Goal: Check status: Check status

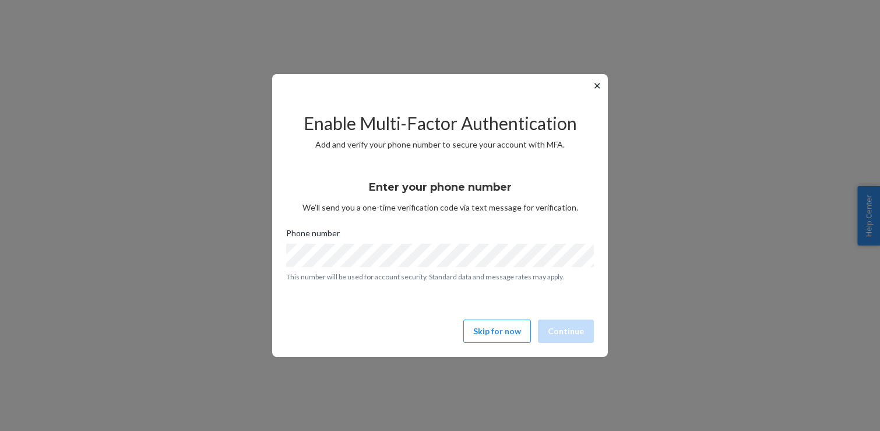
click at [598, 84] on button "✕" at bounding box center [597, 86] width 12 height 14
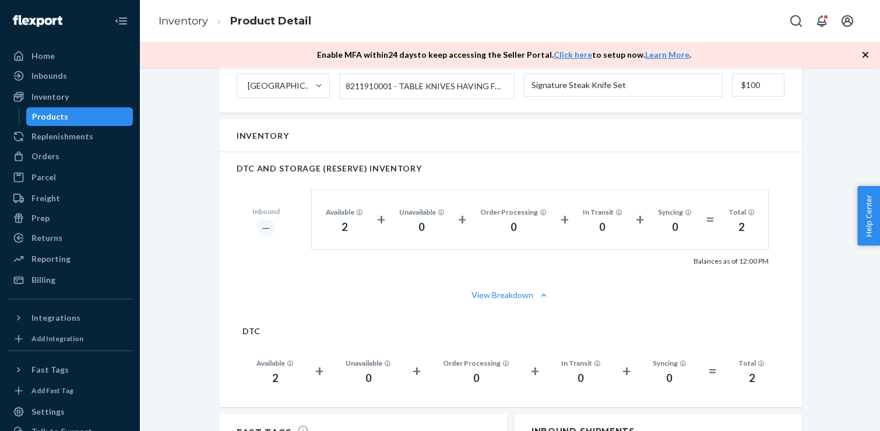
scroll to position [710, 0]
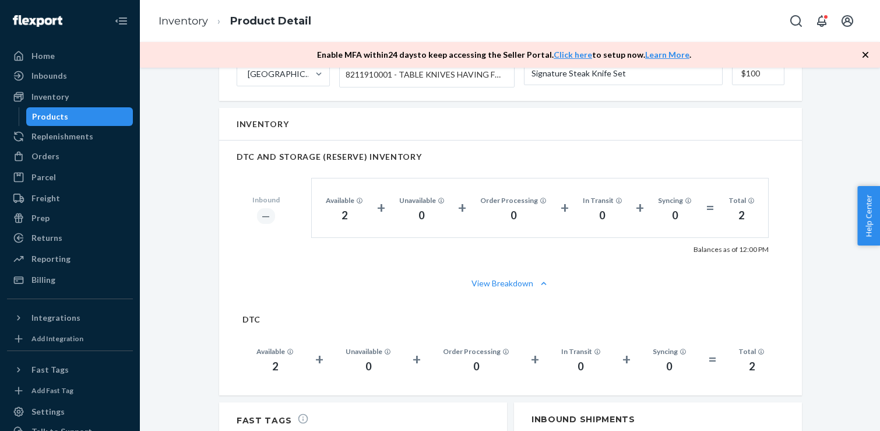
click at [86, 113] on div "Products" at bounding box center [79, 116] width 105 height 16
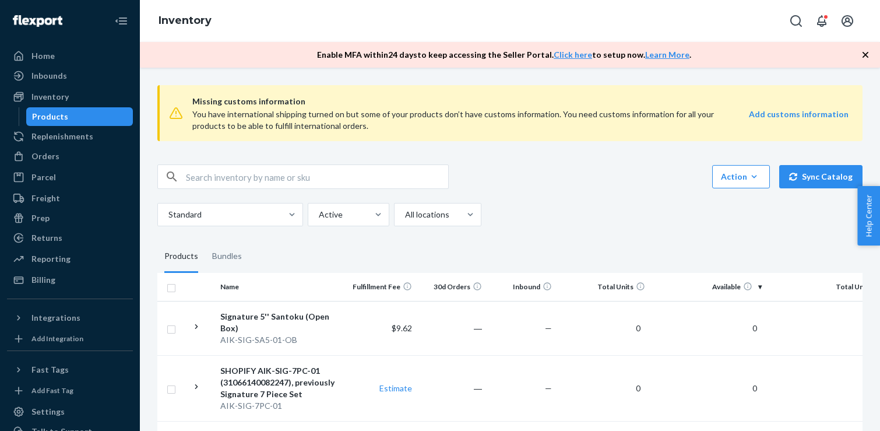
click at [587, 190] on div "Action Create product Create bundle Bulk create products Bulk update products B…" at bounding box center [509, 195] width 705 height 62
click at [89, 74] on div "Inbounds" at bounding box center [70, 76] width 124 height 16
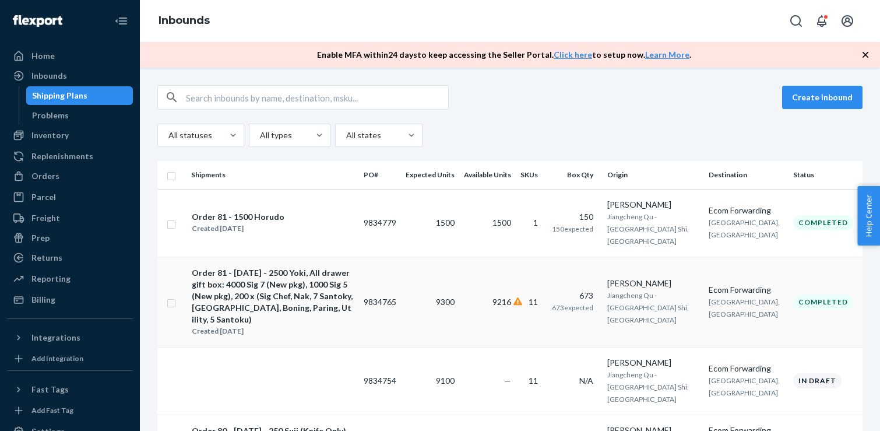
click at [516, 298] on td "9216" at bounding box center [487, 302] width 57 height 90
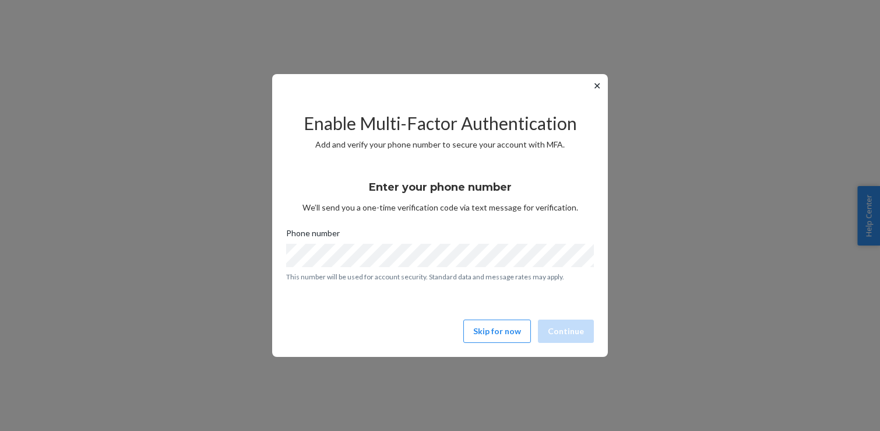
click at [600, 87] on button "✕" at bounding box center [597, 86] width 12 height 14
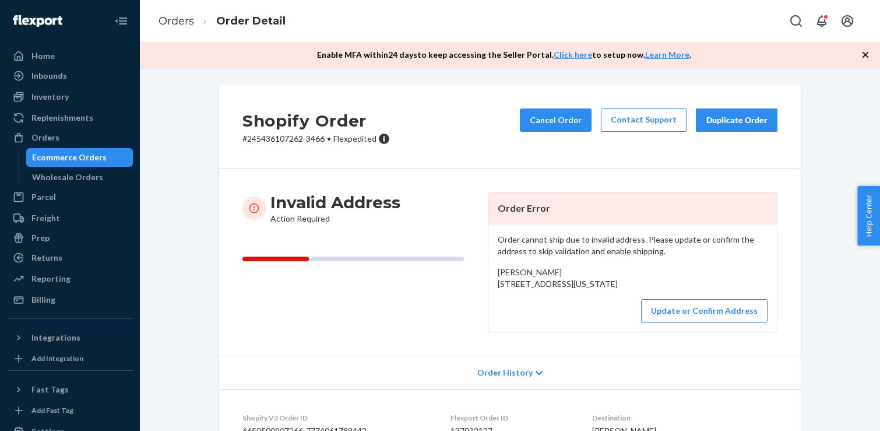
click at [420, 204] on div "Invalid Address Action Required" at bounding box center [361, 208] width 236 height 33
drag, startPoint x: 498, startPoint y: 270, endPoint x: 607, endPoint y: 311, distance: 117.2
click at [607, 290] on div "[PERSON_NAME] [STREET_ADDRESS][US_STATE]" at bounding box center [633, 277] width 270 height 23
copy span "[PERSON_NAME] [STREET_ADDRESS][US_STATE]"
click at [280, 140] on p "# 245436107262-3466 • Flexpedited" at bounding box center [316, 139] width 147 height 12
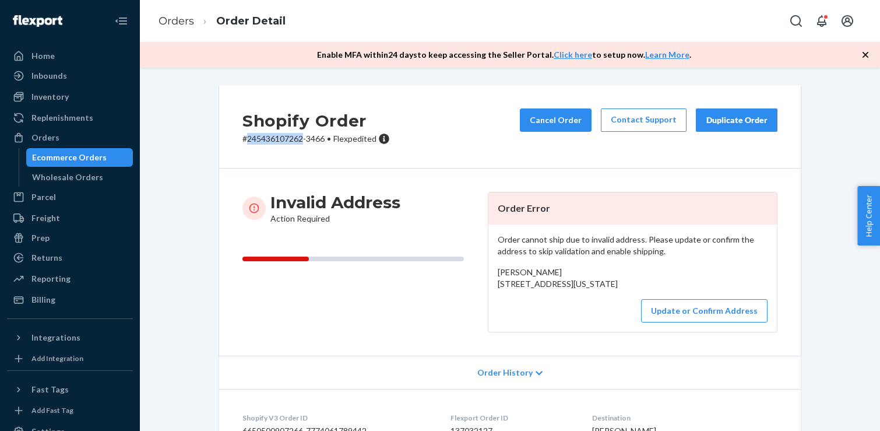
click at [280, 140] on p "# 245436107262-3466 • Flexpedited" at bounding box center [316, 139] width 147 height 12
copy p "245436107262"
drag, startPoint x: 499, startPoint y: 284, endPoint x: 607, endPoint y: 303, distance: 109.5
click at [607, 290] on div "[PERSON_NAME] [STREET_ADDRESS][US_STATE]" at bounding box center [633, 277] width 270 height 23
copy span "[STREET_ADDRESS][US_STATE]"
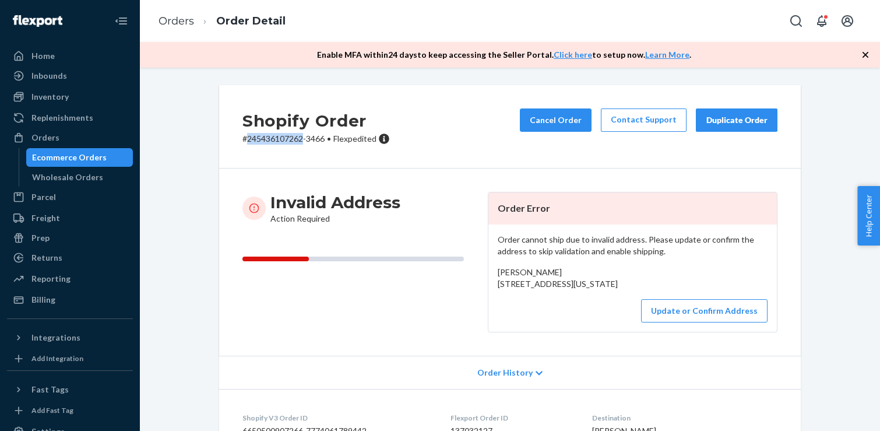
click at [594, 288] on div "[PERSON_NAME] [STREET_ADDRESS][US_STATE]" at bounding box center [633, 277] width 270 height 23
click at [535, 289] on span "[PERSON_NAME] [STREET_ADDRESS][US_STATE]" at bounding box center [558, 278] width 120 height 22
click at [532, 290] on div "[PERSON_NAME] [STREET_ADDRESS][US_STATE]" at bounding box center [633, 277] width 270 height 23
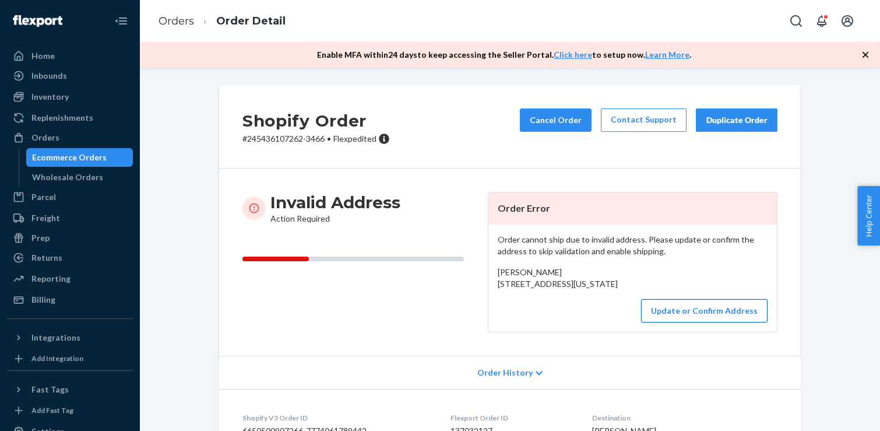
click at [661, 322] on button "Update or Confirm Address" at bounding box center [704, 310] width 127 height 23
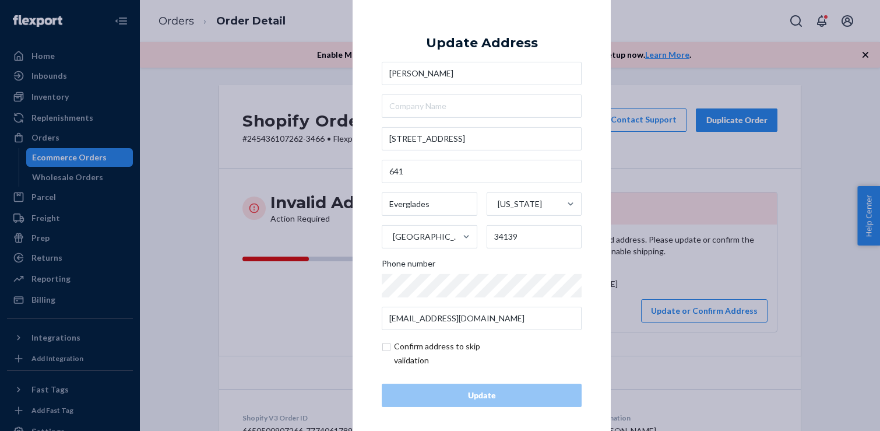
scroll to position [5, 0]
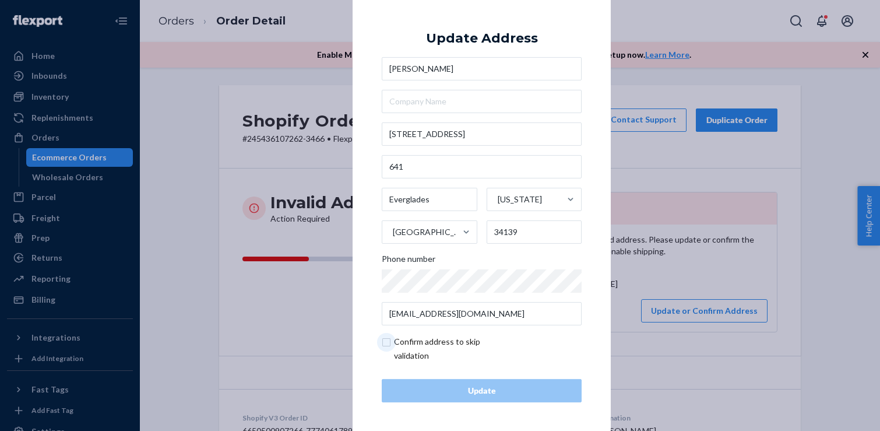
click at [462, 347] on input "checkbox" at bounding box center [449, 349] width 135 height 28
checkbox input "true"
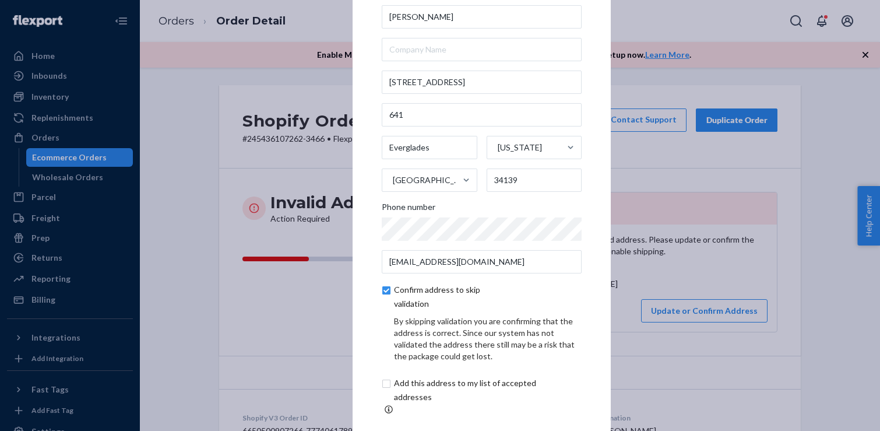
scroll to position [54, 0]
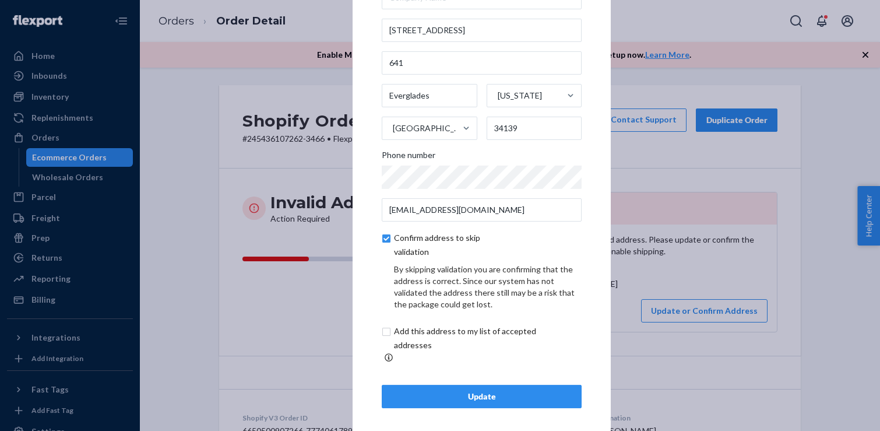
click at [700, 282] on div "× Update Address [PERSON_NAME] [STREET_ADDRESS][US_STATE] Phone number [EMAIL_A…" at bounding box center [440, 215] width 880 height 431
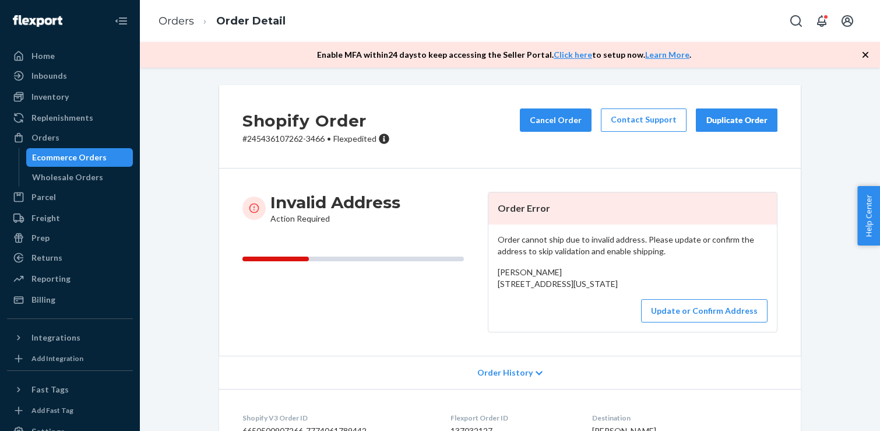
click at [287, 139] on p "# 245436107262-3466 • Flexpedited" at bounding box center [316, 139] width 147 height 12
copy p "245436107262"
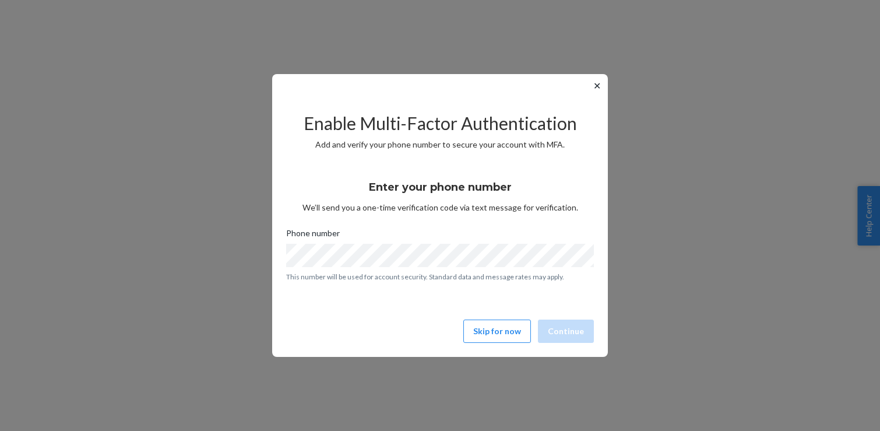
click at [601, 90] on button "✕" at bounding box center [597, 86] width 12 height 14
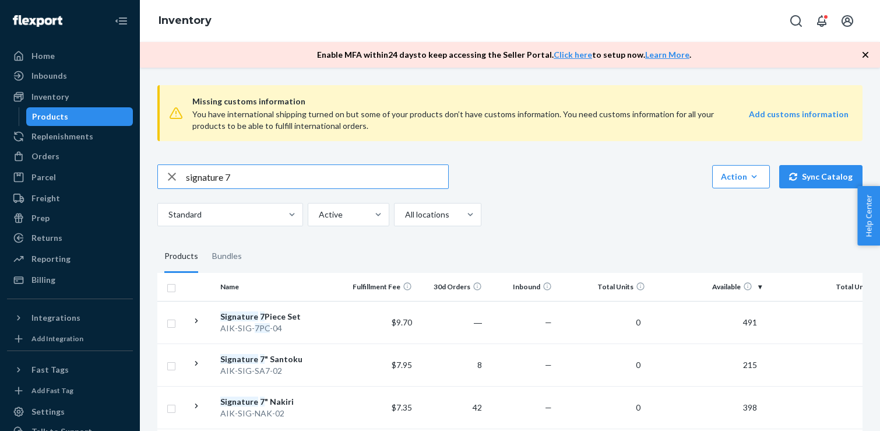
click at [307, 173] on input "signature 7" at bounding box center [317, 176] width 262 height 23
type input "signature 5"
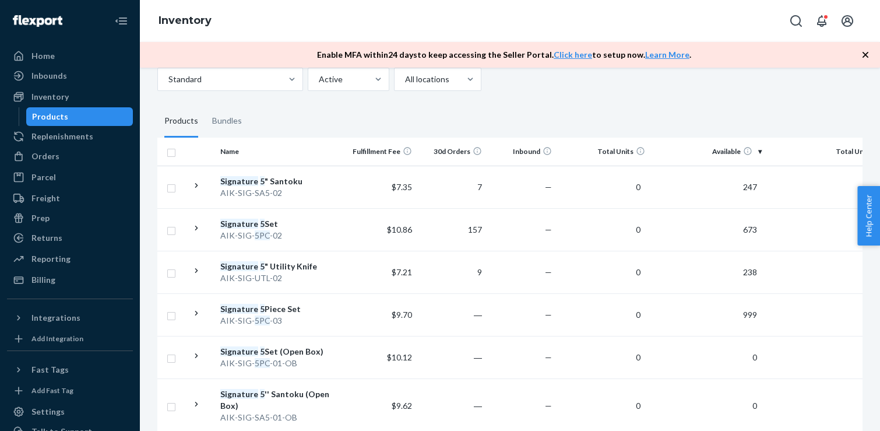
scroll to position [138, 0]
